Goal: Information Seeking & Learning: Learn about a topic

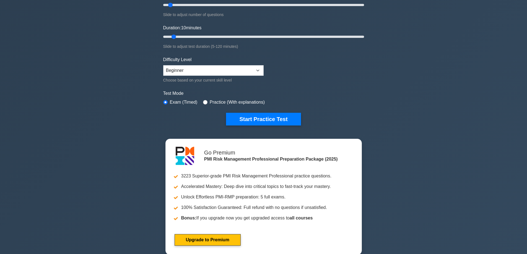
click at [310, 74] on form "Topics Introduction to Risk Management Risk Management Planning Risk Identifica…" at bounding box center [263, 40] width 201 height 171
click at [284, 118] on button "Start Practice Test" at bounding box center [263, 119] width 75 height 13
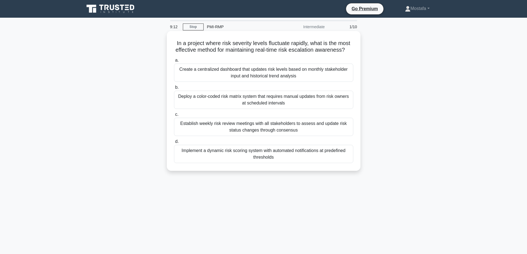
click at [342, 163] on div "Implement a dynamic risk scoring system with automated notifications at predefi…" at bounding box center [263, 154] width 179 height 18
click at [174, 144] on input "d. Implement a dynamic risk scoring system with automated notifications at pred…" at bounding box center [174, 142] width 0 height 4
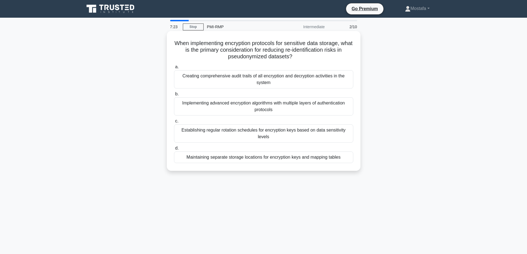
click at [318, 135] on div "Establishing regular rotation schedules for encryption keys based on data sensi…" at bounding box center [263, 134] width 179 height 18
click at [174, 123] on input "c. Establishing regular rotation schedules for encryption keys based on data se…" at bounding box center [174, 122] width 0 height 4
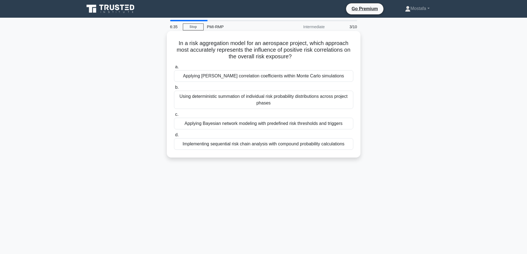
click at [343, 78] on div "Applying Pearson correlation coefficients within Monte Carlo simulations" at bounding box center [263, 76] width 179 height 12
click at [174, 69] on input "a. Applying Pearson correlation coefficients within Monte Carlo simulations" at bounding box center [174, 67] width 0 height 4
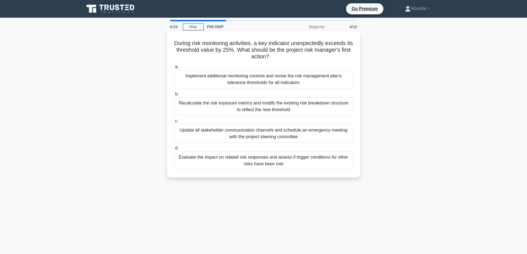
click at [340, 168] on div "Evaluate the impact on related risk responses and assess if trigger conditions …" at bounding box center [263, 161] width 179 height 18
click at [174, 150] on input "d. Evaluate the impact on related risk responses and assess if trigger conditio…" at bounding box center [174, 149] width 0 height 4
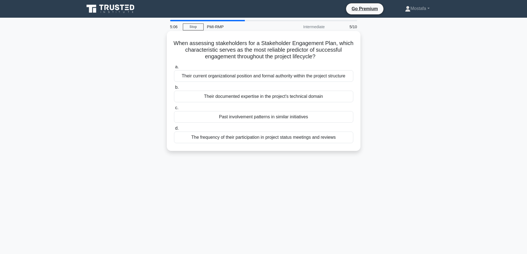
click at [344, 97] on div "Their documented expertise in the project's technical domain" at bounding box center [263, 97] width 179 height 12
click at [174, 89] on input "b. Their documented expertise in the project's technical domain" at bounding box center [174, 88] width 0 height 4
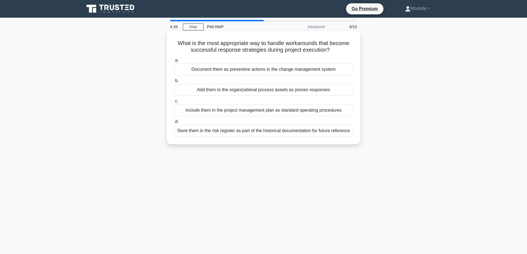
click at [341, 132] on div "Store them in the risk register as part of the historical documentation for fut…" at bounding box center [263, 131] width 179 height 12
click at [174, 124] on input "d. Store them in the risk register as part of the historical documentation for …" at bounding box center [174, 122] width 0 height 4
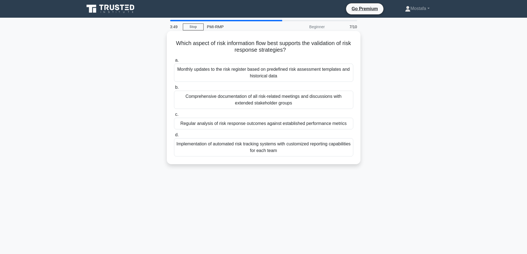
click at [339, 79] on div "Monthly updates to the risk register based on predefined risk assessment templa…" at bounding box center [263, 73] width 179 height 18
click at [174, 62] on input "a. Monthly updates to the risk register based on predefined risk assessment tem…" at bounding box center [174, 61] width 0 height 4
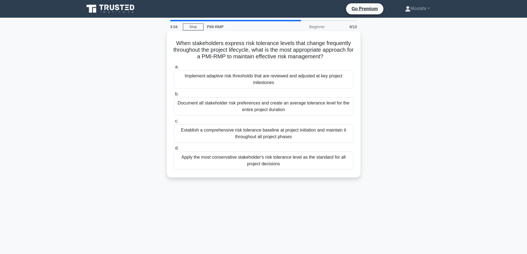
click at [328, 80] on div "Implement adaptive risk thresholds that are reviewed and adjusted at key projec…" at bounding box center [263, 79] width 179 height 18
click at [174, 69] on input "a. Implement adaptive risk thresholds that are reviewed and adjusted at key pro…" at bounding box center [174, 67] width 0 height 4
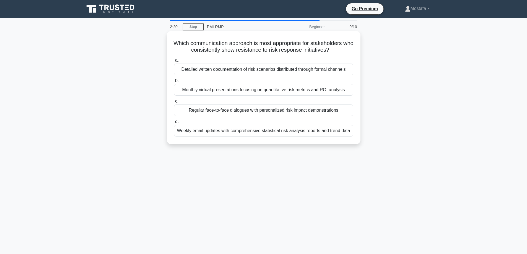
click at [344, 71] on div "Detailed written documentation of risk scenarios distributed through formal cha…" at bounding box center [263, 70] width 179 height 12
click at [174, 62] on input "a. Detailed written documentation of risk scenarios distributed through formal …" at bounding box center [174, 61] width 0 height 4
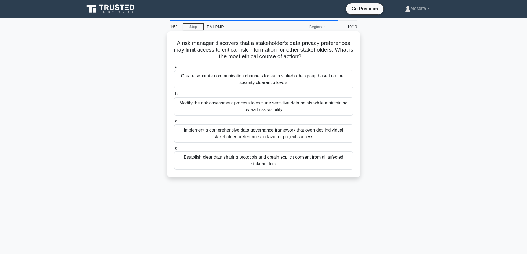
click at [343, 161] on div "Establish clear data sharing protocols and obtain explicit consent from all aff…" at bounding box center [263, 161] width 179 height 18
click at [174, 150] on input "d. Establish clear data sharing protocols and obtain explicit consent from all …" at bounding box center [174, 149] width 0 height 4
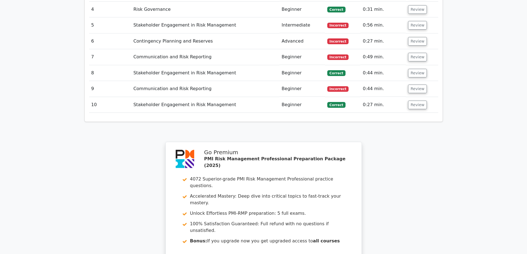
scroll to position [770, 0]
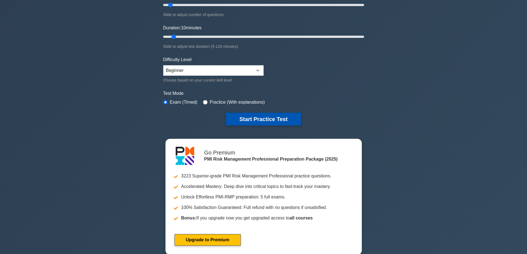
click at [292, 117] on button "Start Practice Test" at bounding box center [263, 119] width 75 height 13
click at [270, 117] on button "Start Practice Test" at bounding box center [263, 119] width 75 height 13
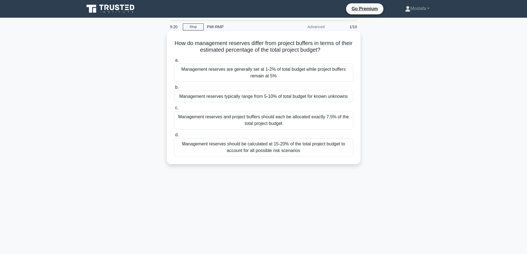
click at [348, 99] on div "Management reserves typically range from 5-10% of total budget for known unknow…" at bounding box center [263, 97] width 179 height 12
click at [174, 89] on input "b. Management reserves typically range from 5-10% of total budget for known unk…" at bounding box center [174, 88] width 0 height 4
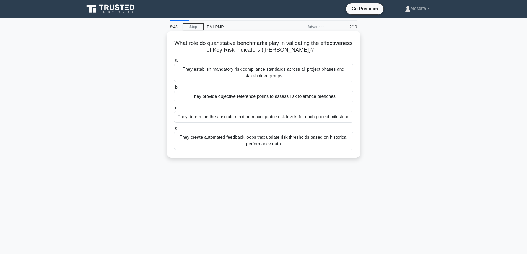
click at [346, 98] on div "They provide objective reference points to assess risk tolerance breaches" at bounding box center [263, 97] width 179 height 12
click at [174, 89] on input "b. They provide objective reference points to assess risk tolerance breaches" at bounding box center [174, 88] width 0 height 4
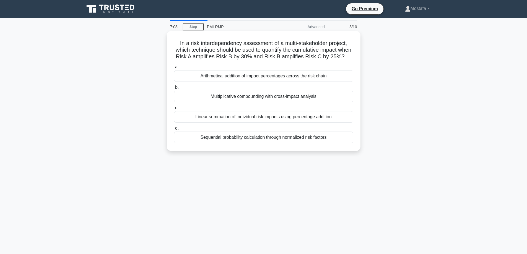
click at [347, 143] on div "Sequential probability calculation through normalized risk factors" at bounding box center [263, 138] width 179 height 12
click at [174, 130] on input "d. Sequential probability calculation through normalized risk factors" at bounding box center [174, 129] width 0 height 4
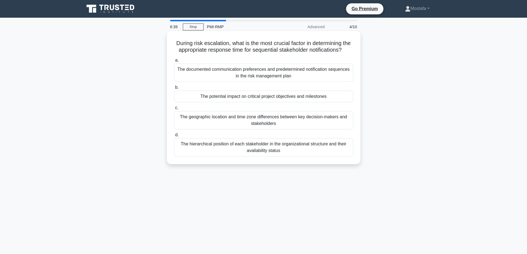
click at [336, 80] on div "The documented communication preferences and predetermined notification sequenc…" at bounding box center [263, 73] width 179 height 18
click at [174, 62] on input "a. The documented communication preferences and predetermined notification sequ…" at bounding box center [174, 61] width 0 height 4
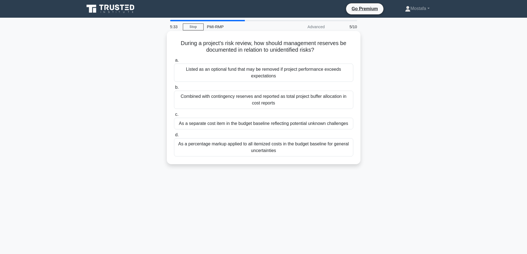
click at [347, 149] on div "As a percentage markup applied to all itemized costs in the budget baseline for…" at bounding box center [263, 147] width 179 height 18
click at [174, 137] on input "d. As a percentage markup applied to all itemized costs in the budget baseline …" at bounding box center [174, 135] width 0 height 4
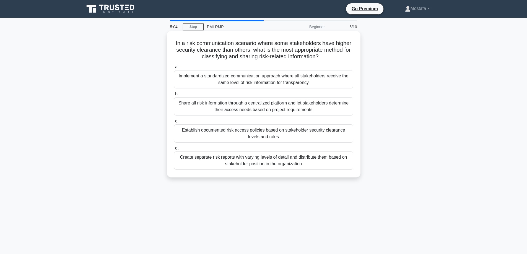
click at [344, 165] on div "Create separate risk reports with varying levels of detail and distribute them …" at bounding box center [263, 161] width 179 height 18
click at [174, 150] on input "d. Create separate risk reports with varying levels of detail and distribute th…" at bounding box center [174, 149] width 0 height 4
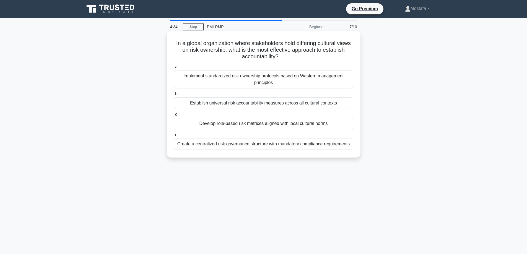
click at [345, 146] on div "Create a centralized risk governance structure with mandatory compliance requir…" at bounding box center [263, 144] width 179 height 12
click at [174, 137] on input "d. Create a centralized risk governance structure with mandatory compliance req…" at bounding box center [174, 135] width 0 height 4
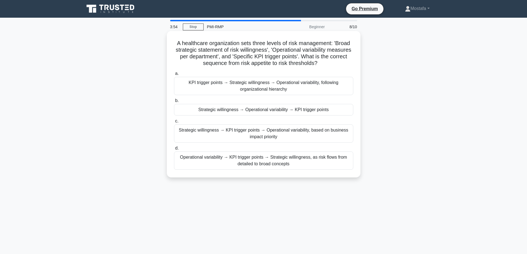
click at [347, 110] on div "Strategic willingness → Operational variability → KPI trigger points" at bounding box center [263, 110] width 179 height 12
click at [174, 103] on input "b. Strategic willingness → Operational variability → KPI trigger points" at bounding box center [174, 101] width 0 height 4
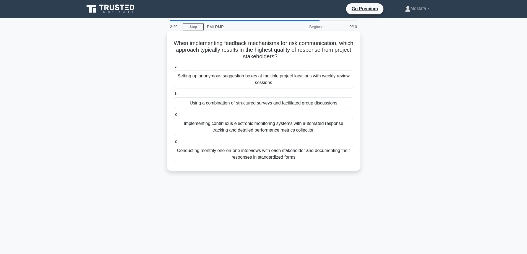
click at [341, 132] on div "Implementing continuous electronic monitoring systems with automated response t…" at bounding box center [263, 127] width 179 height 18
click at [174, 117] on input "c. Implementing continuous electronic monitoring systems with automated respons…" at bounding box center [174, 115] width 0 height 4
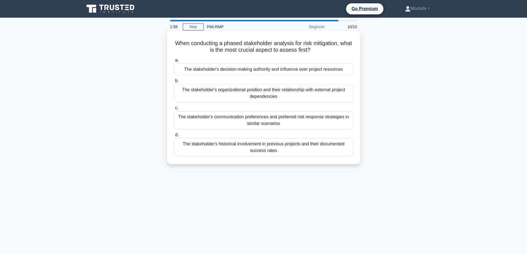
click at [346, 72] on div "The stakeholder's decision-making authority and influence over project resources" at bounding box center [263, 70] width 179 height 12
click at [174, 62] on input "a. The stakeholder's decision-making authority and influence over project resou…" at bounding box center [174, 61] width 0 height 4
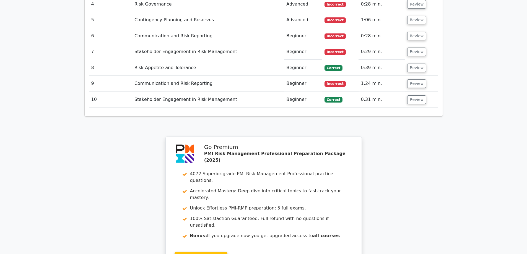
scroll to position [701, 0]
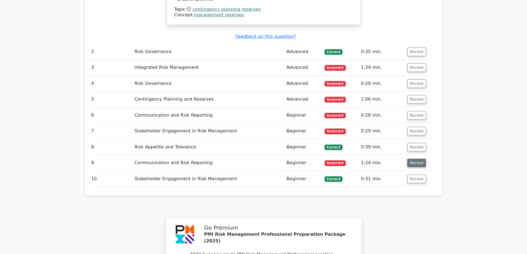
click at [420, 159] on button "Review" at bounding box center [417, 163] width 19 height 9
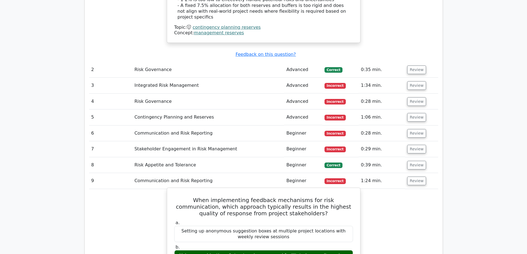
scroll to position [674, 0]
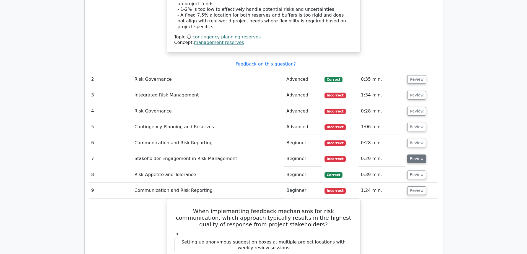
click at [418, 155] on button "Review" at bounding box center [417, 159] width 19 height 9
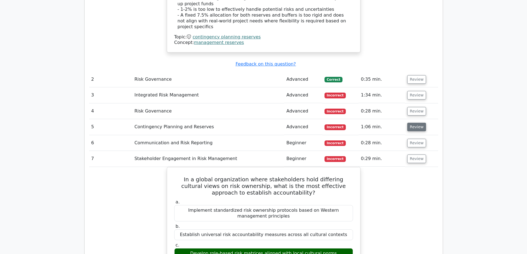
click at [419, 123] on button "Review" at bounding box center [417, 127] width 19 height 9
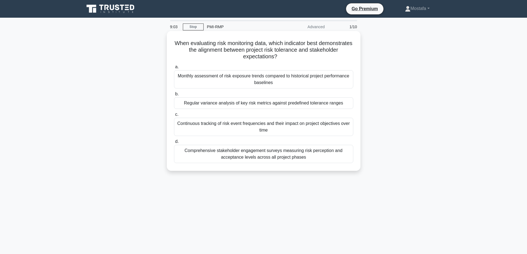
click at [346, 159] on div "Comprehensive stakeholder engagement surveys measuring risk perception and acce…" at bounding box center [263, 154] width 179 height 18
click at [174, 144] on input "d. Comprehensive stakeholder engagement surveys measuring risk perception and a…" at bounding box center [174, 142] width 0 height 4
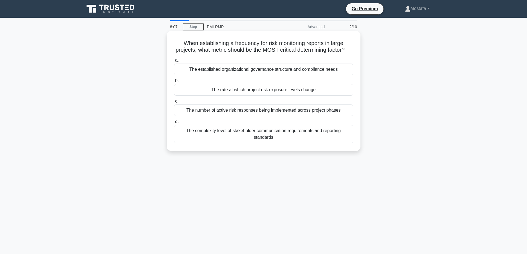
click at [341, 143] on div "The complexity level of stakeholder communication requirements and reporting st…" at bounding box center [263, 134] width 179 height 18
click at [174, 124] on input "d. The complexity level of stakeholder communication requirements and reporting…" at bounding box center [174, 122] width 0 height 4
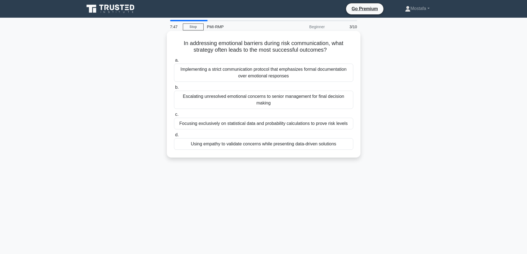
click at [348, 145] on div "Using empathy to validate concerns while presenting data-driven solutions" at bounding box center [263, 144] width 179 height 12
click at [174, 137] on input "d. Using empathy to validate concerns while presenting data-driven solutions" at bounding box center [174, 135] width 0 height 4
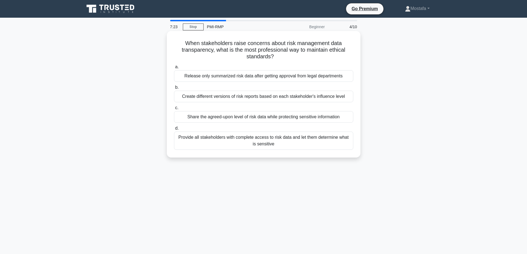
click at [344, 117] on div "Share the agreed-upon level of risk data while protecting sensitive information" at bounding box center [263, 117] width 179 height 12
click at [174, 110] on input "c. Share the agreed-upon level of risk data while protecting sensitive informat…" at bounding box center [174, 108] width 0 height 4
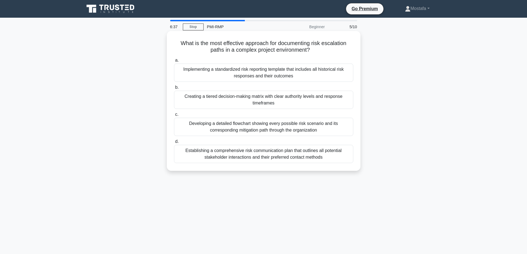
click at [330, 129] on div "Developing a detailed flowchart showing every possible risk scenario and its co…" at bounding box center [263, 127] width 179 height 18
click at [174, 117] on input "c. Developing a detailed flowchart showing every possible risk scenario and its…" at bounding box center [174, 115] width 0 height 4
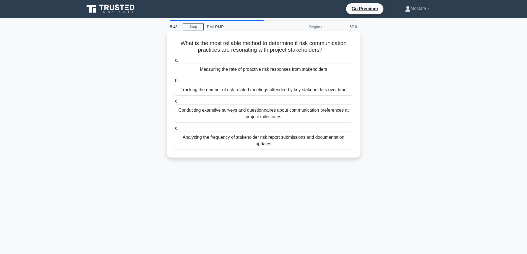
click at [340, 144] on div "Analyzing the frequency of stakeholder risk report submissions and documentatio…" at bounding box center [263, 141] width 179 height 18
click at [174, 130] on input "d. Analyzing the frequency of stakeholder risk report submissions and documenta…" at bounding box center [174, 129] width 0 height 4
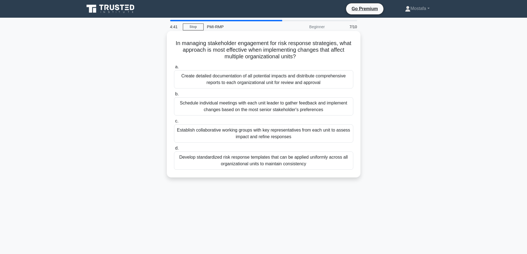
click at [325, 138] on div "Establish collaborative working groups with key representatives from each unit …" at bounding box center [263, 134] width 179 height 18
click at [174, 123] on input "c. Establish collaborative working groups with key representatives from each un…" at bounding box center [174, 122] width 0 height 4
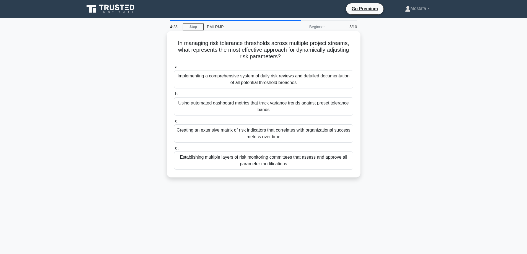
click at [348, 110] on div "Using automated dashboard metrics that track variance trends against preset tol…" at bounding box center [263, 106] width 179 height 18
click at [174, 96] on input "b. Using automated dashboard metrics that track variance trends against preset …" at bounding box center [174, 94] width 0 height 4
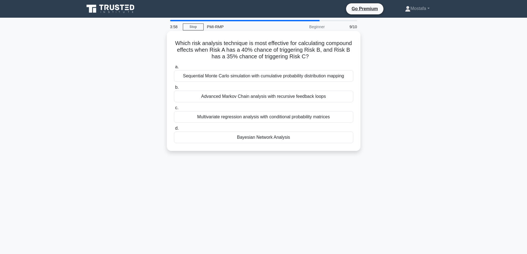
click at [349, 78] on div "Sequential Monte Carlo simulation with cumulative probability distribution mapp…" at bounding box center [263, 76] width 179 height 12
click at [174, 69] on input "a. Sequential Monte Carlo simulation with cumulative probability distribution m…" at bounding box center [174, 67] width 0 height 4
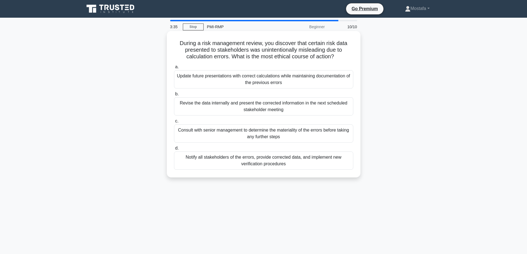
click at [334, 164] on div "Notify all stakeholders of the errors, provide corrected data, and implement ne…" at bounding box center [263, 161] width 179 height 18
click at [174, 150] on input "d. Notify all stakeholders of the errors, provide corrected data, and implement…" at bounding box center [174, 149] width 0 height 4
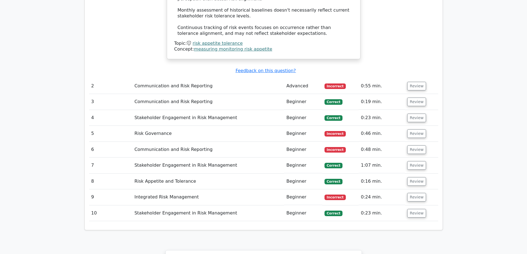
scroll to position [720, 0]
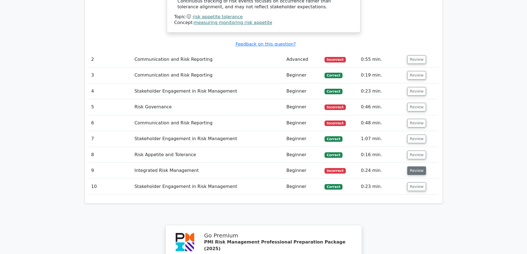
click at [415, 167] on button "Review" at bounding box center [417, 171] width 19 height 9
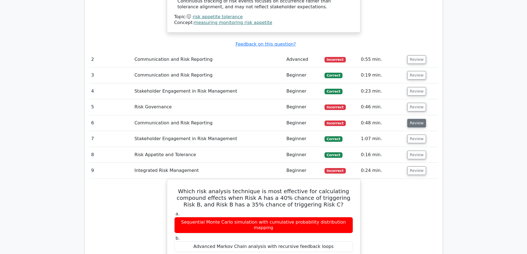
click at [412, 119] on button "Review" at bounding box center [417, 123] width 19 height 9
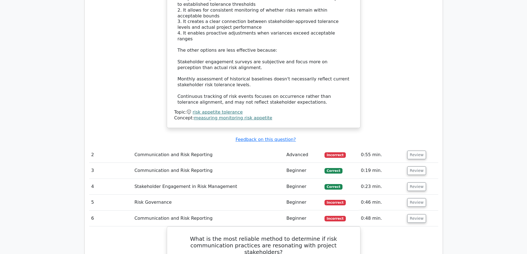
scroll to position [637, 0]
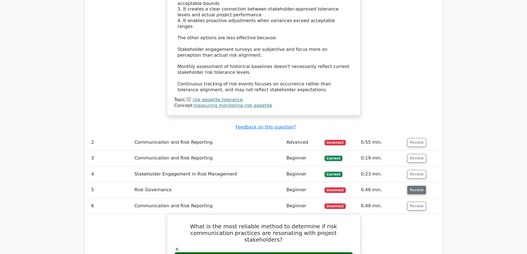
click at [413, 186] on button "Review" at bounding box center [417, 190] width 19 height 9
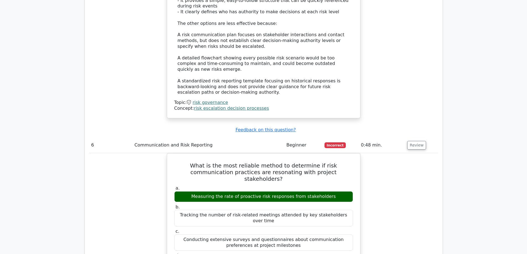
scroll to position [1025, 0]
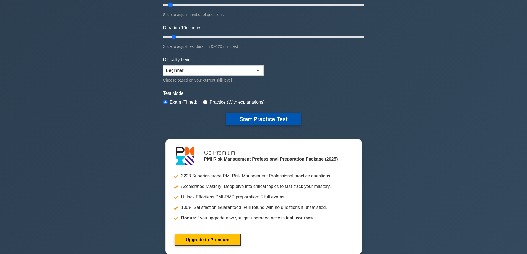
click at [295, 119] on button "Start Practice Test" at bounding box center [263, 119] width 75 height 13
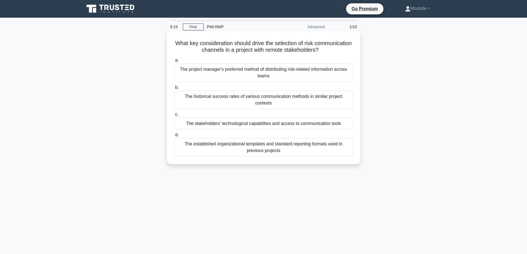
click at [350, 99] on div "The historical success rates of various communication methods in similar projec…" at bounding box center [263, 100] width 179 height 18
click at [174, 89] on input "b. The historical success rates of various communication methods in similar pro…" at bounding box center [174, 88] width 0 height 4
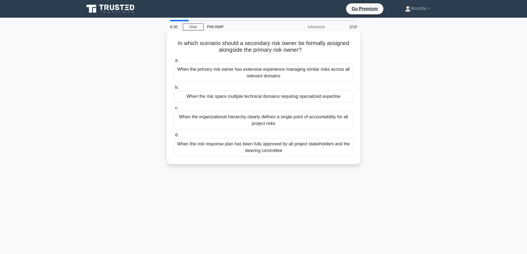
click at [349, 98] on div "When the risk spans multiple technical domains requiring specialized expertise" at bounding box center [263, 97] width 179 height 12
click at [174, 89] on input "b. When the risk spans multiple technical domains requiring specialized experti…" at bounding box center [174, 88] width 0 height 4
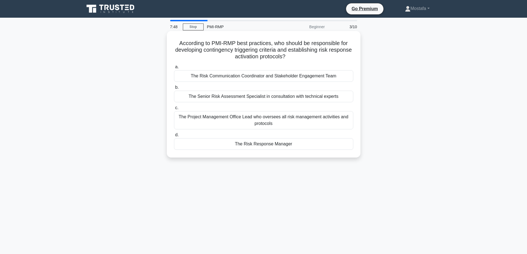
click at [334, 122] on div "The Project Management Office Lead who oversees all risk management activities …" at bounding box center [263, 120] width 179 height 18
click at [174, 110] on input "c. The Project Management Office Lead who oversees all risk management activiti…" at bounding box center [174, 108] width 0 height 4
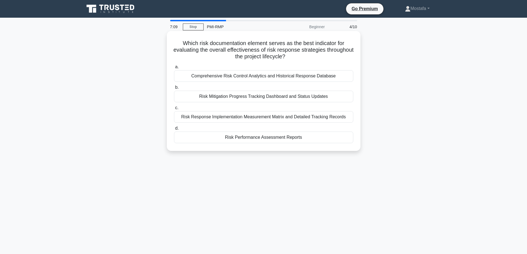
click at [313, 140] on div "Risk Performance Assessment Reports" at bounding box center [263, 138] width 179 height 12
click at [174, 130] on input "d. Risk Performance Assessment Reports" at bounding box center [174, 129] width 0 height 4
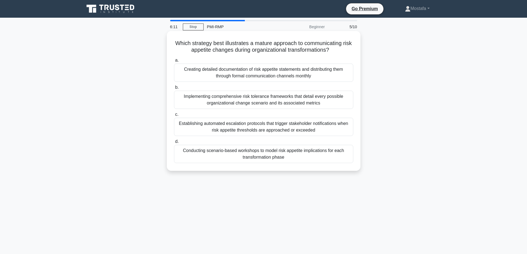
click at [333, 129] on div "Establishing automated escalation protocols that trigger stakeholder notificati…" at bounding box center [263, 127] width 179 height 18
click at [174, 117] on input "c. Establishing automated escalation protocols that trigger stakeholder notific…" at bounding box center [174, 115] width 0 height 4
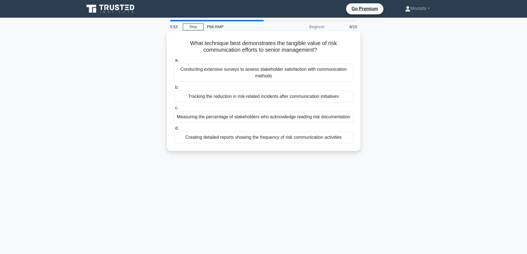
click at [344, 97] on div "Tracking the reduction in risk-related incidents after communication initiatives" at bounding box center [263, 97] width 179 height 12
click at [174, 89] on input "b. Tracking the reduction in risk-related incidents after communication initiat…" at bounding box center [174, 88] width 0 height 4
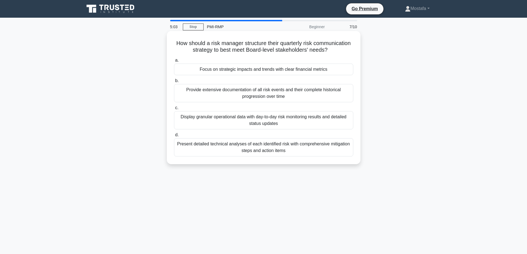
click at [339, 75] on div "Focus on strategic impacts and trends with clear financial metrics" at bounding box center [263, 70] width 179 height 12
click at [174, 62] on input "a. Focus on strategic impacts and trends with clear financial metrics" at bounding box center [174, 61] width 0 height 4
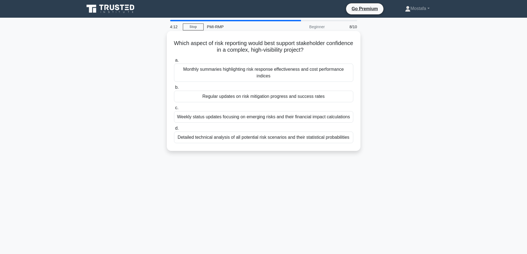
click at [341, 75] on div "Monthly summaries highlighting risk response effectiveness and cost performance…" at bounding box center [263, 73] width 179 height 18
click at [174, 62] on input "a. Monthly summaries highlighting risk response effectiveness and cost performa…" at bounding box center [174, 61] width 0 height 4
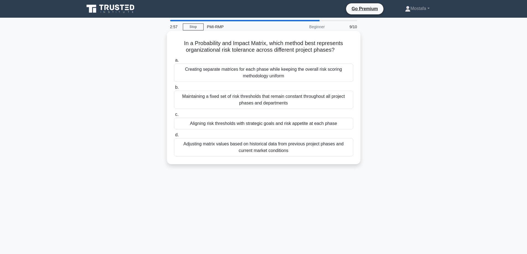
click at [346, 125] on div "Aligning risk thresholds with strategic goals and risk appetite at each phase" at bounding box center [263, 124] width 179 height 12
click at [174, 117] on input "c. Aligning risk thresholds with strategic goals and risk appetite at each phase" at bounding box center [174, 115] width 0 height 4
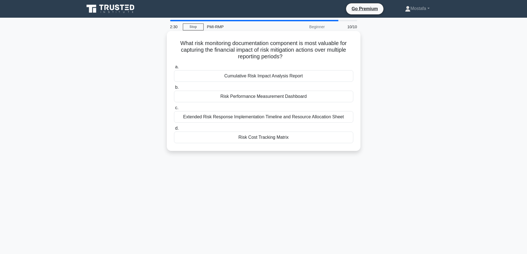
click at [333, 96] on div "Risk Performance Measurement Dashboard" at bounding box center [263, 97] width 179 height 12
click at [174, 89] on input "b. Risk Performance Measurement Dashboard" at bounding box center [174, 88] width 0 height 4
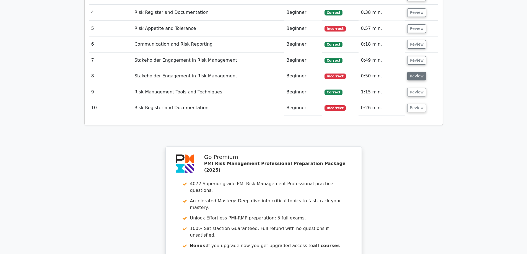
scroll to position [729, 0]
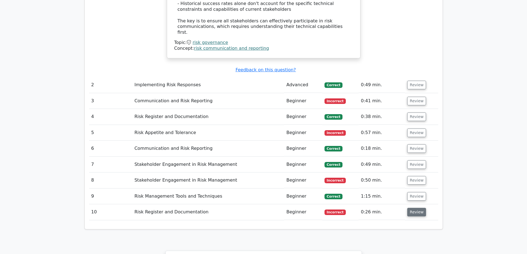
click at [418, 208] on button "Review" at bounding box center [417, 212] width 19 height 9
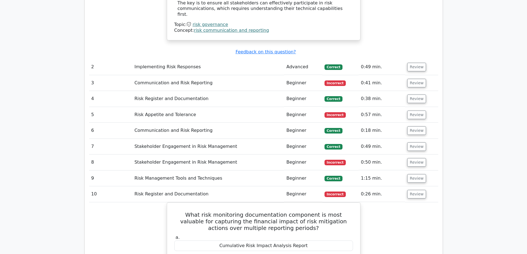
scroll to position [784, 0]
